Goal: Task Accomplishment & Management: Manage account settings

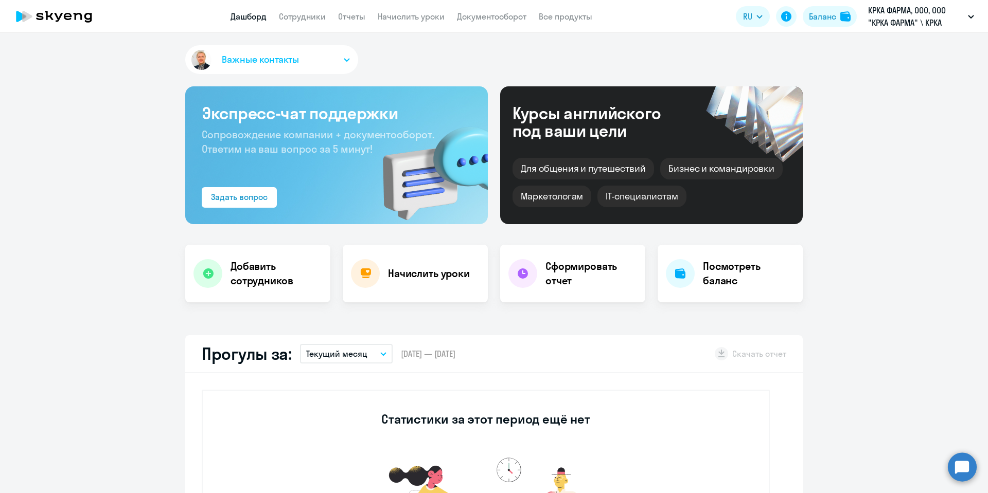
click at [304, 15] on link "Сотрудники" at bounding box center [302, 16] width 47 height 10
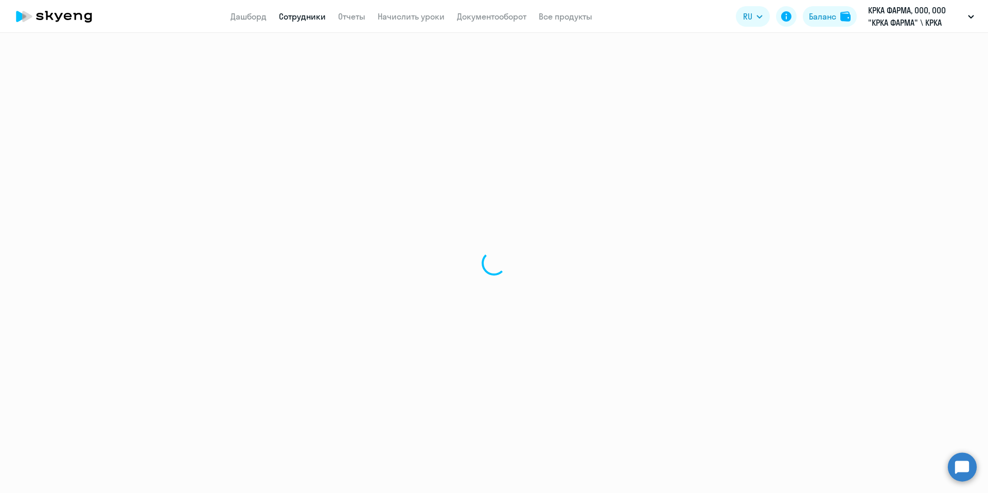
select select "30"
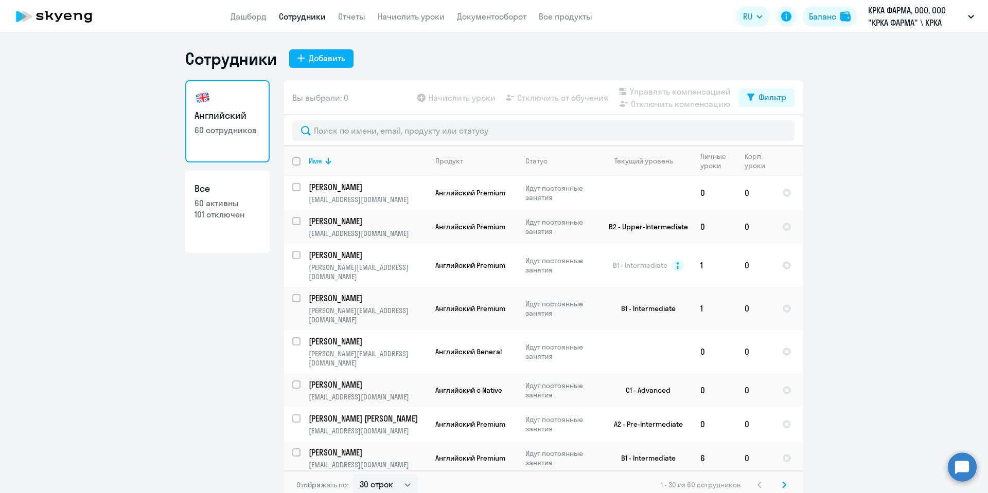
click at [114, 485] on ng-component "Сотрудники Добавить Английский 60 сотрудников Все 60 активны 101 отключен Вы вы…" at bounding box center [494, 273] width 988 height 451
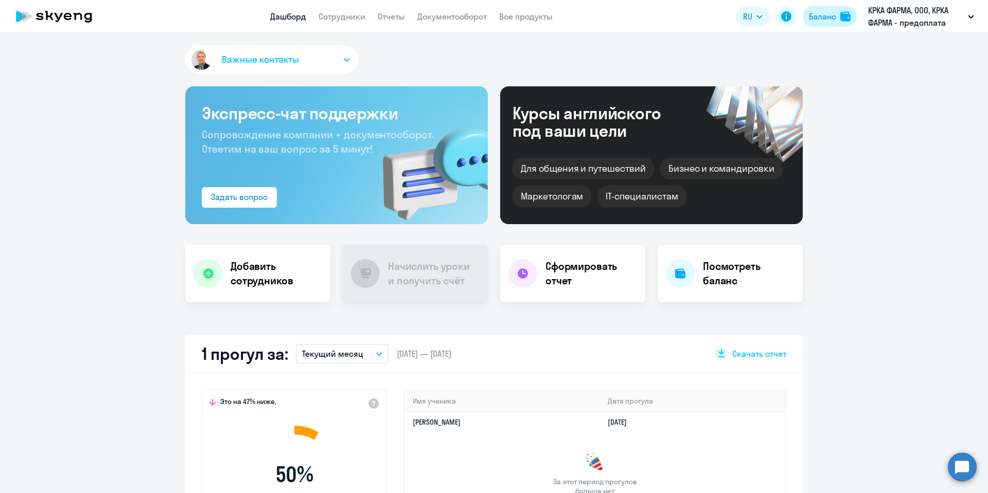
click at [828, 19] on div "Баланс" at bounding box center [822, 16] width 27 height 12
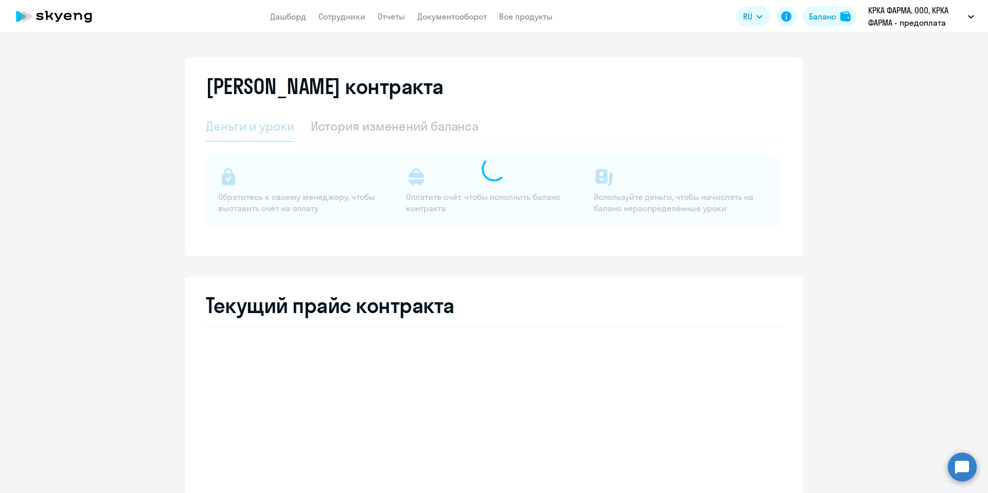
select select "english_adult_not_native_speaker"
